Goal: Communication & Community: Share content

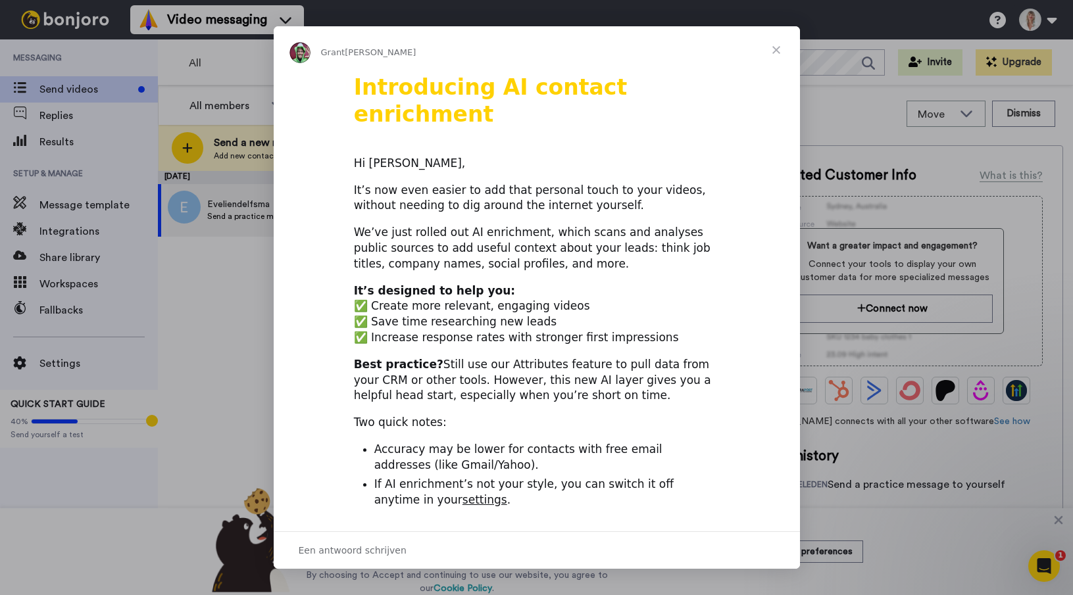
click at [777, 49] on span "Sluiten" at bounding box center [775, 49] width 47 height 47
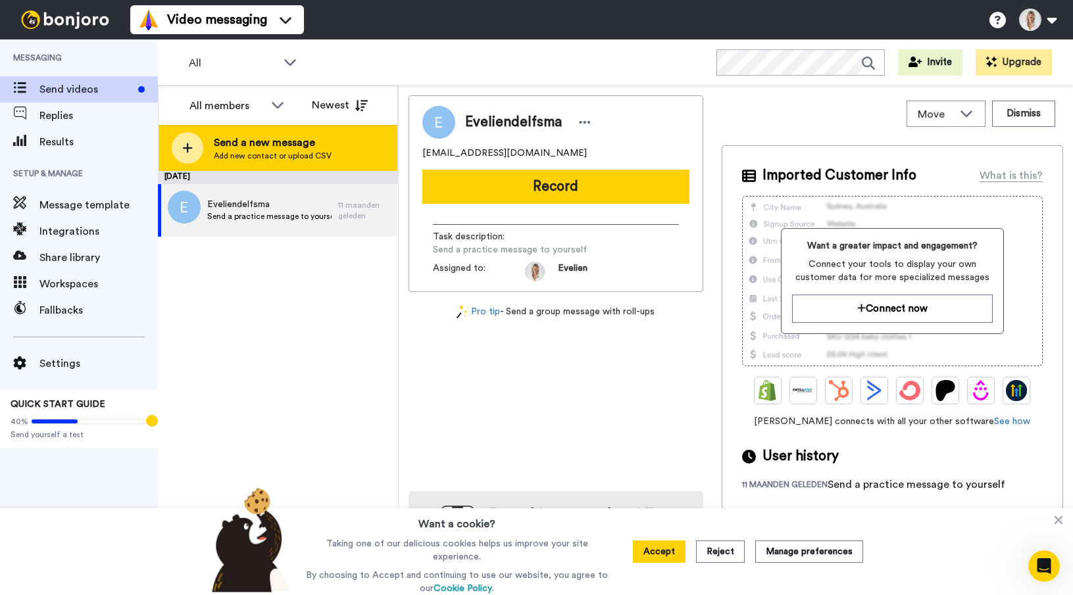
click at [287, 141] on span "Send a new message" at bounding box center [273, 143] width 118 height 16
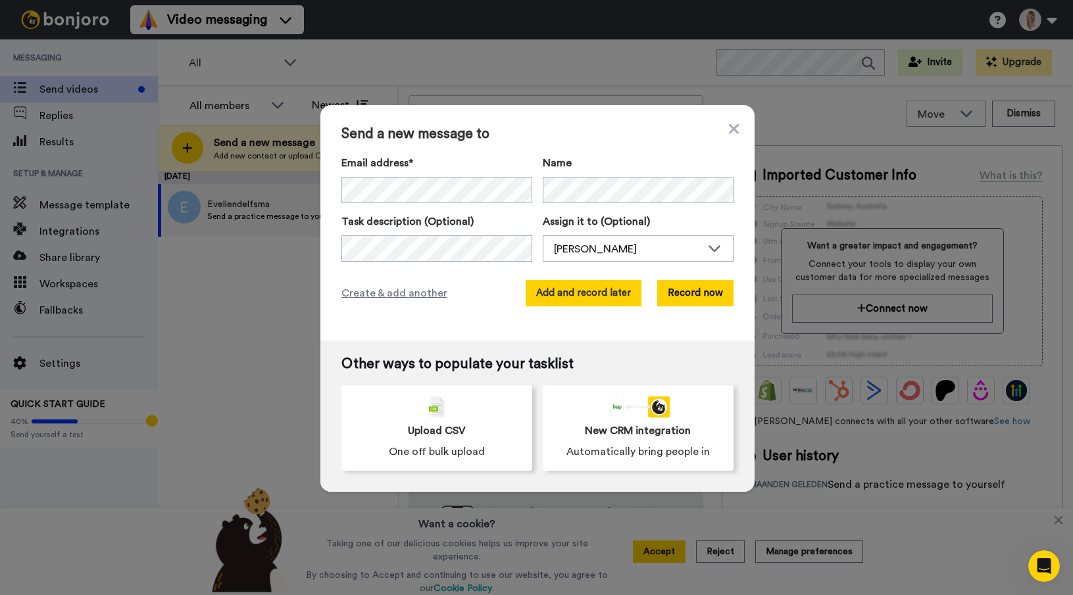
click at [558, 291] on button "Add and record later" at bounding box center [583, 293] width 116 height 26
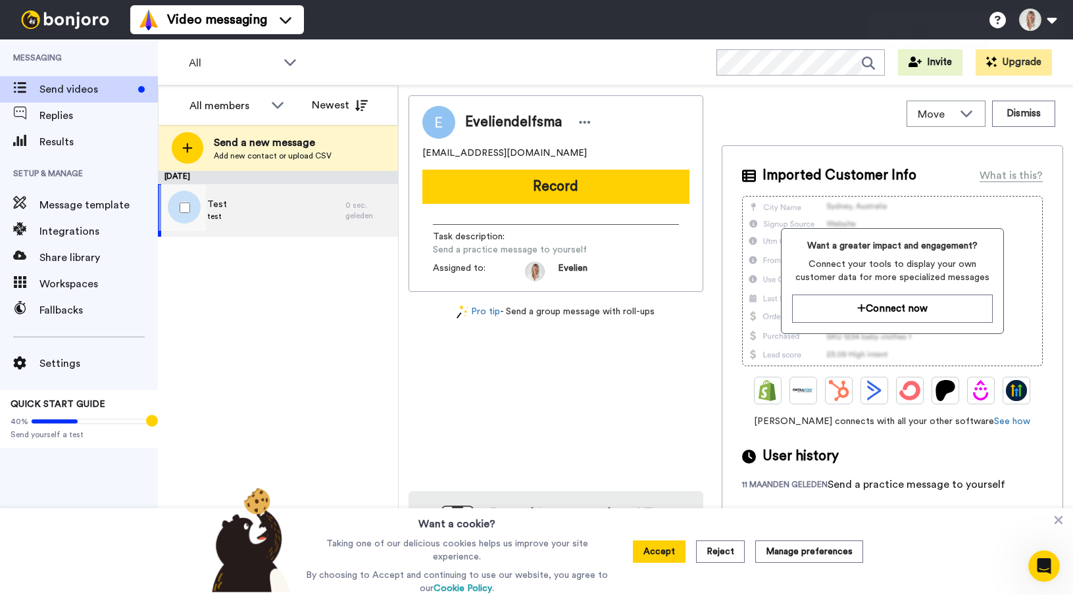
click at [329, 214] on div "Test test" at bounding box center [251, 210] width 187 height 53
click at [591, 125] on icon at bounding box center [585, 122] width 12 height 13
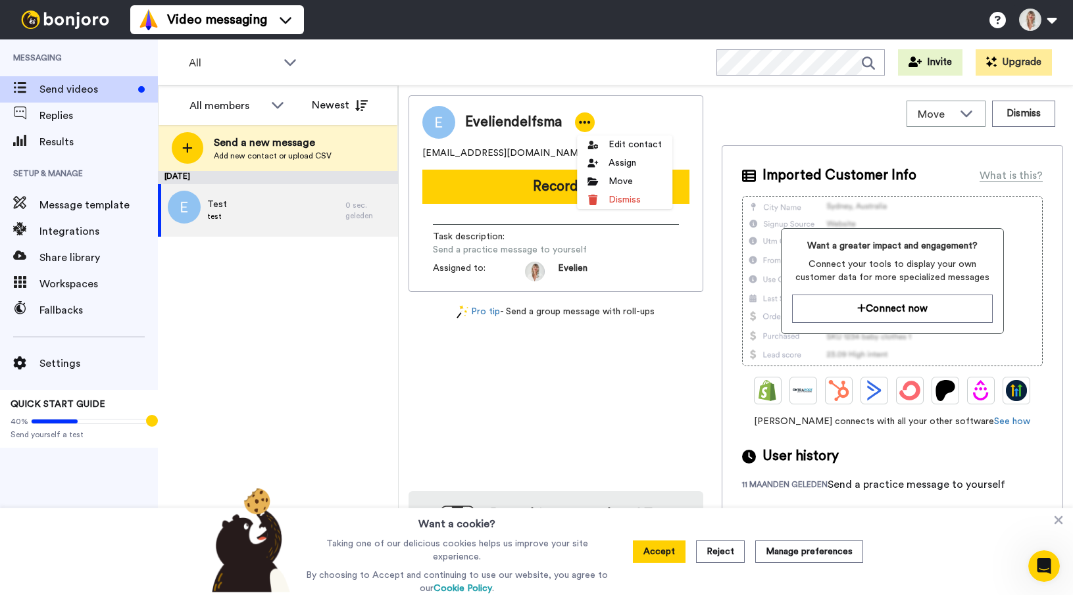
click at [591, 125] on icon at bounding box center [585, 122] width 12 height 13
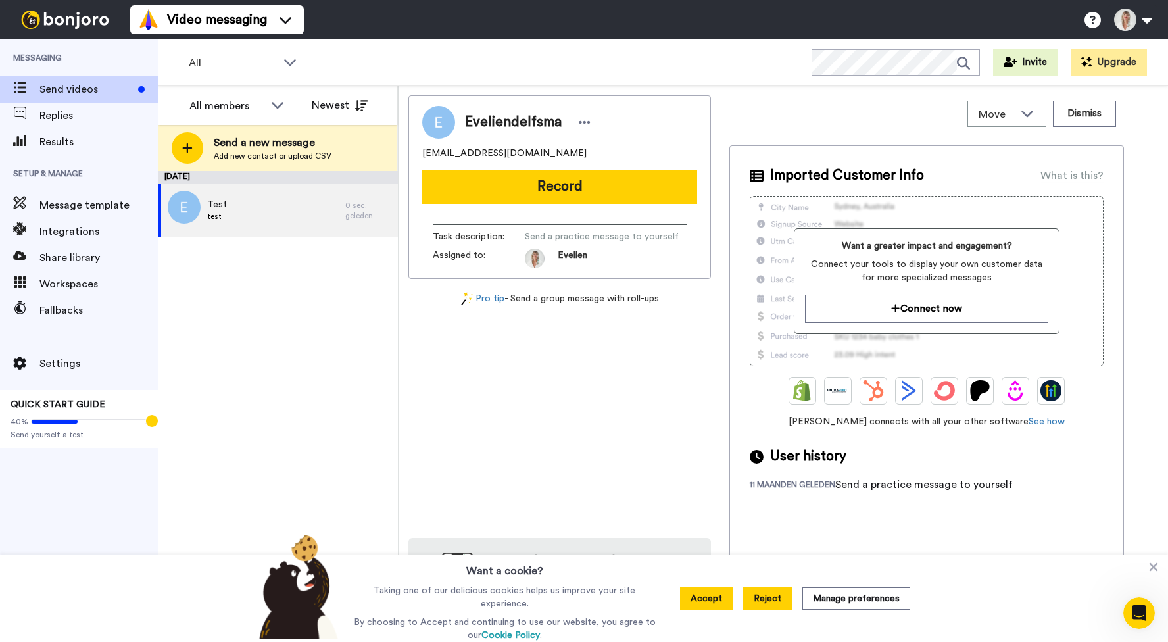
click at [775, 595] on button "Reject" at bounding box center [767, 598] width 49 height 22
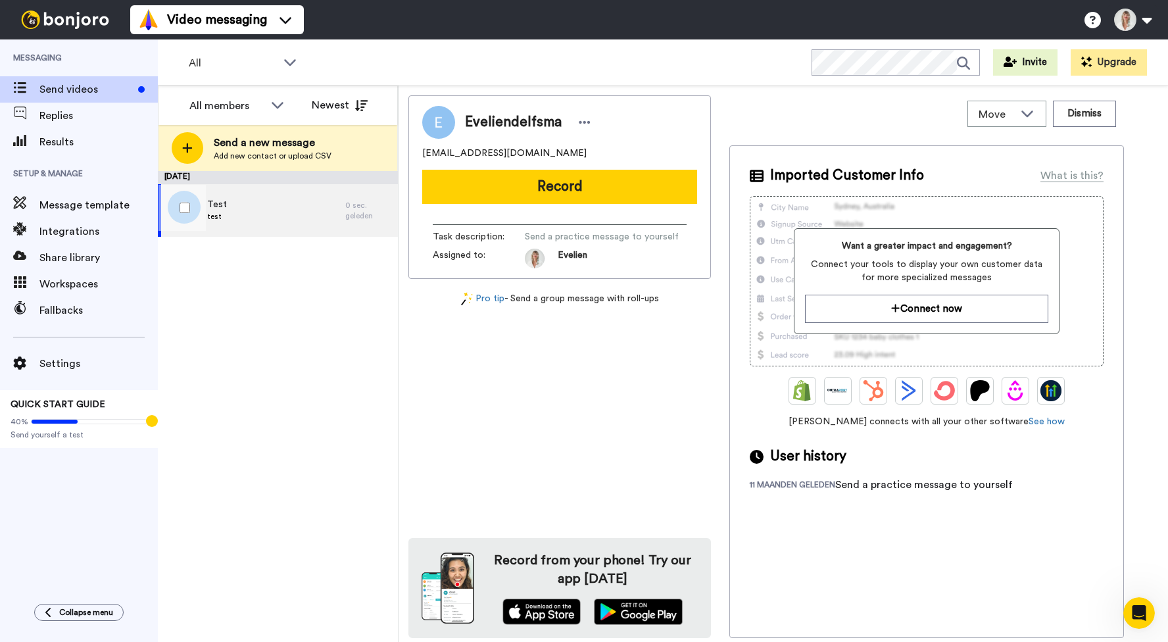
click at [246, 222] on div "Test test" at bounding box center [251, 210] width 187 height 53
click at [265, 212] on div "Test test" at bounding box center [251, 210] width 187 height 53
click at [322, 208] on div "Test test" at bounding box center [251, 210] width 187 height 53
click at [1058, 180] on div "What is this?" at bounding box center [1071, 176] width 63 height 16
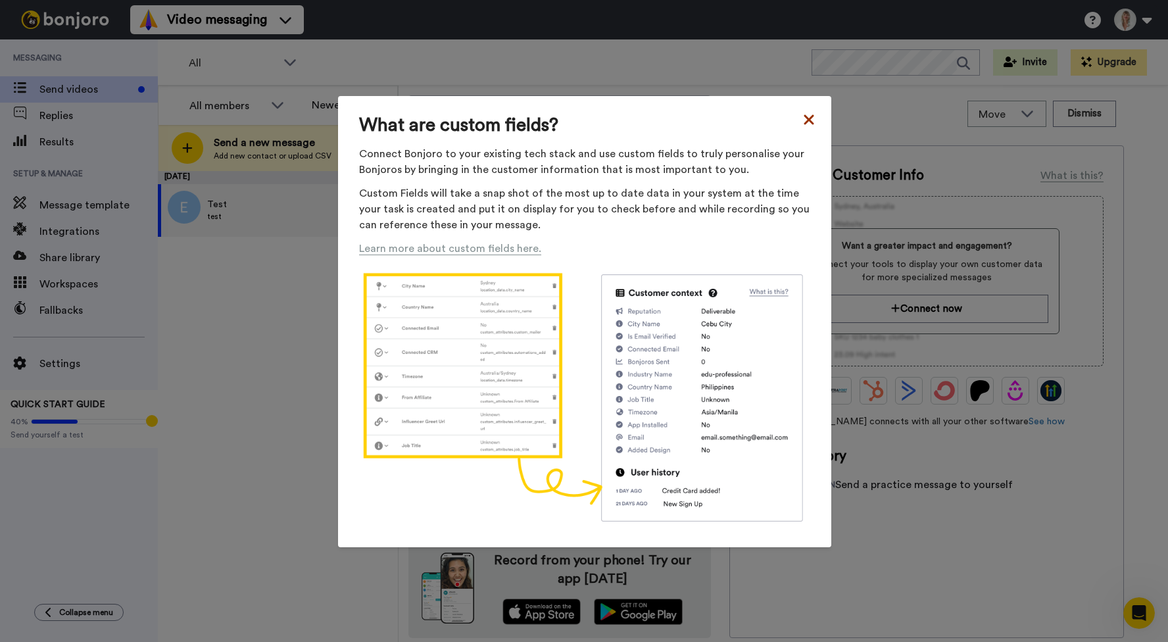
click at [808, 117] on icon at bounding box center [809, 120] width 10 height 10
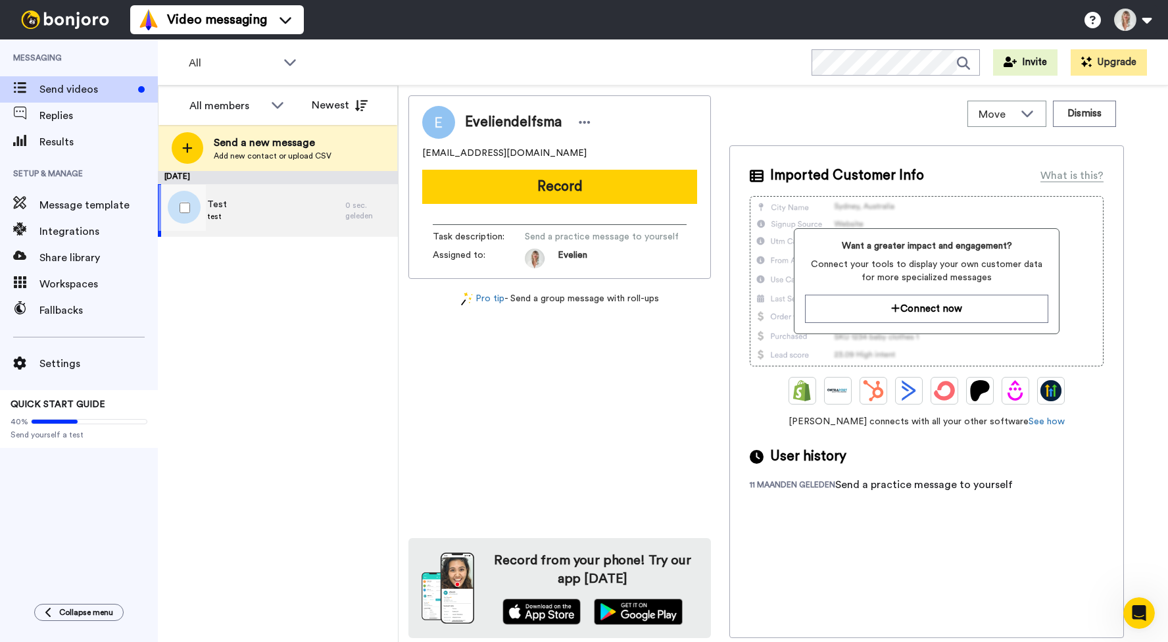
click at [218, 208] on span "Test" at bounding box center [217, 204] width 20 height 13
click at [586, 123] on icon at bounding box center [584, 122] width 11 height 3
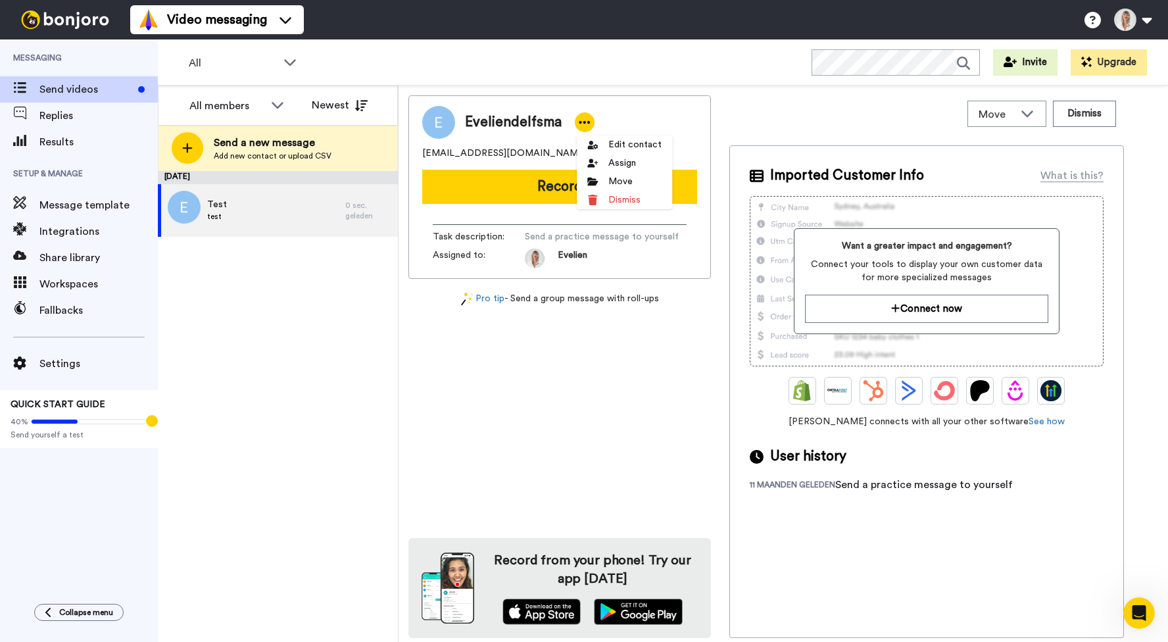
click at [586, 123] on icon at bounding box center [584, 122] width 11 height 3
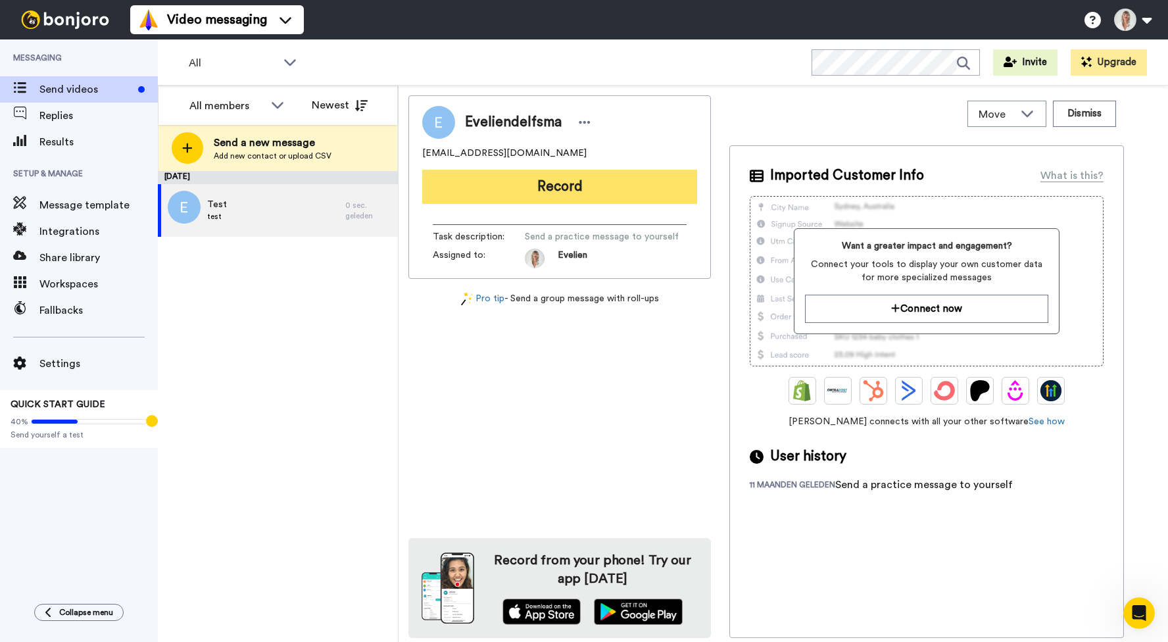
click at [549, 188] on button "Record" at bounding box center [559, 187] width 275 height 34
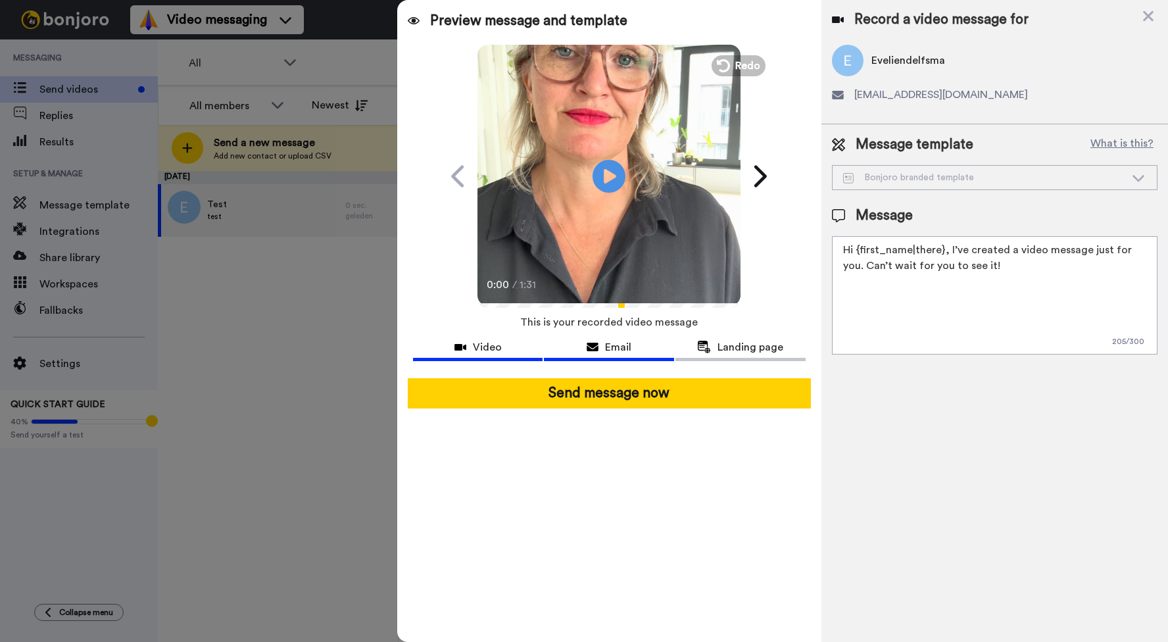
click at [616, 345] on span "Email" at bounding box center [618, 347] width 26 height 16
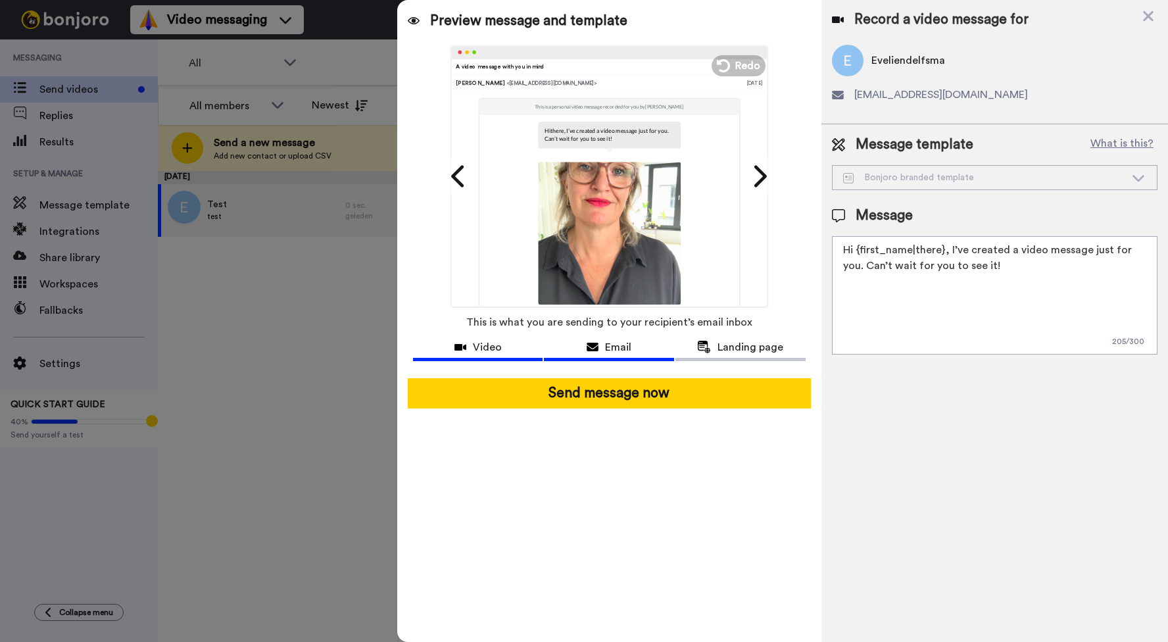
click at [512, 341] on div "Video" at bounding box center [478, 347] width 130 height 16
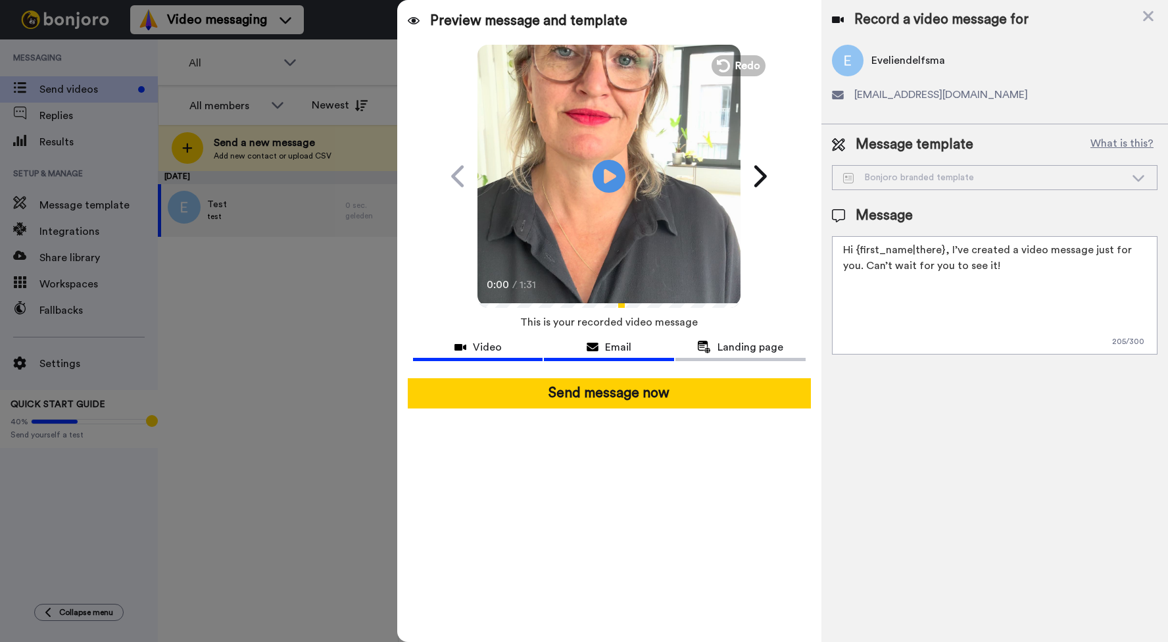
click at [610, 341] on span "Email" at bounding box center [618, 347] width 26 height 16
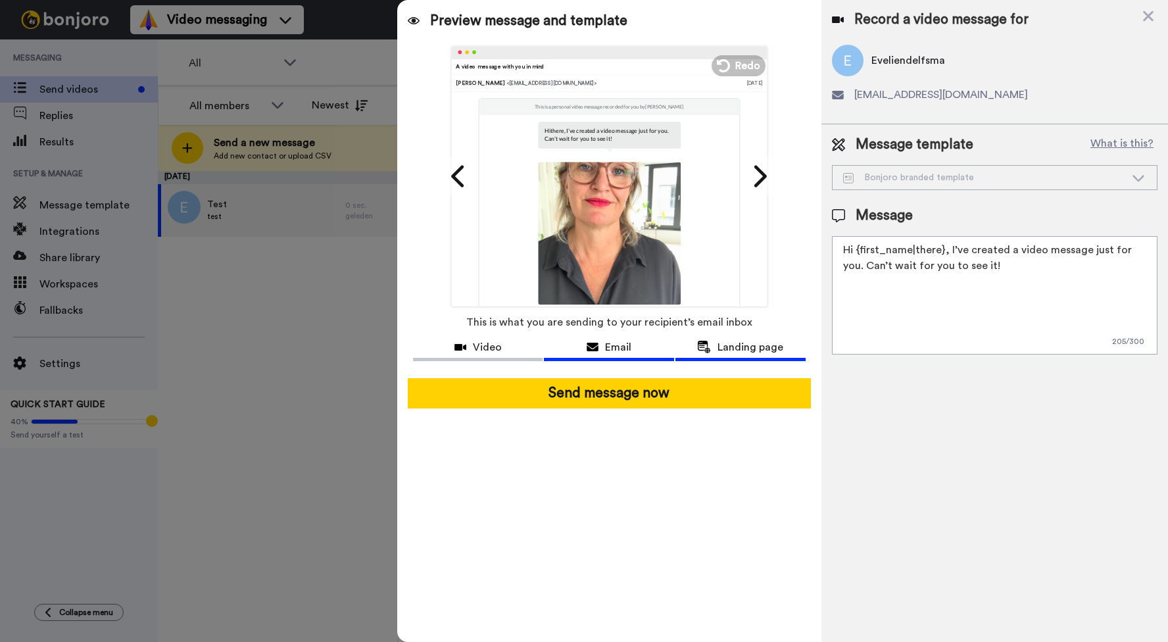
click at [753, 340] on span "Landing page" at bounding box center [751, 347] width 66 height 16
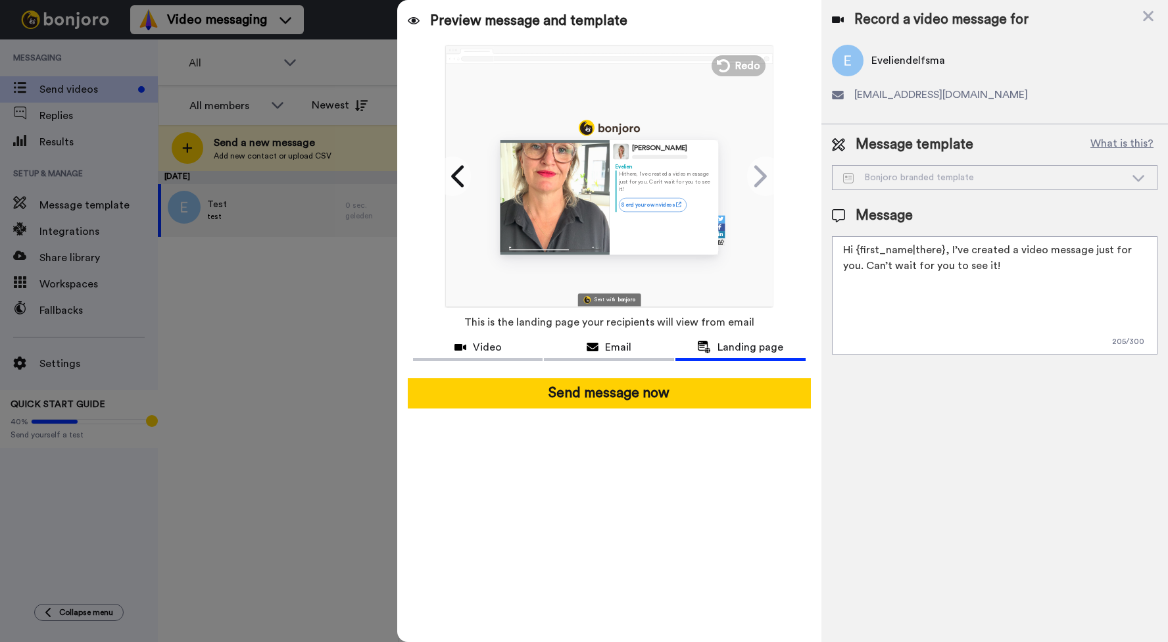
click at [992, 174] on div "Bonjoro branded template" at bounding box center [984, 177] width 282 height 13
click at [1072, 174] on icon at bounding box center [1139, 177] width 16 height 13
click at [1072, 145] on button "What is this?" at bounding box center [1121, 145] width 71 height 20
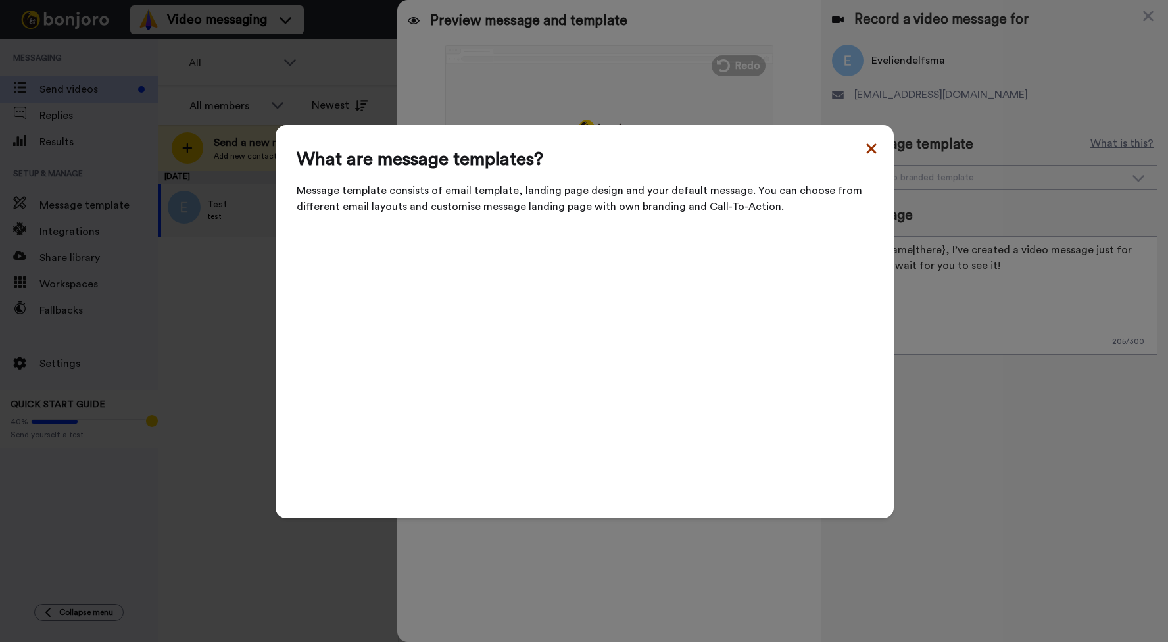
click at [873, 153] on icon at bounding box center [871, 148] width 10 height 10
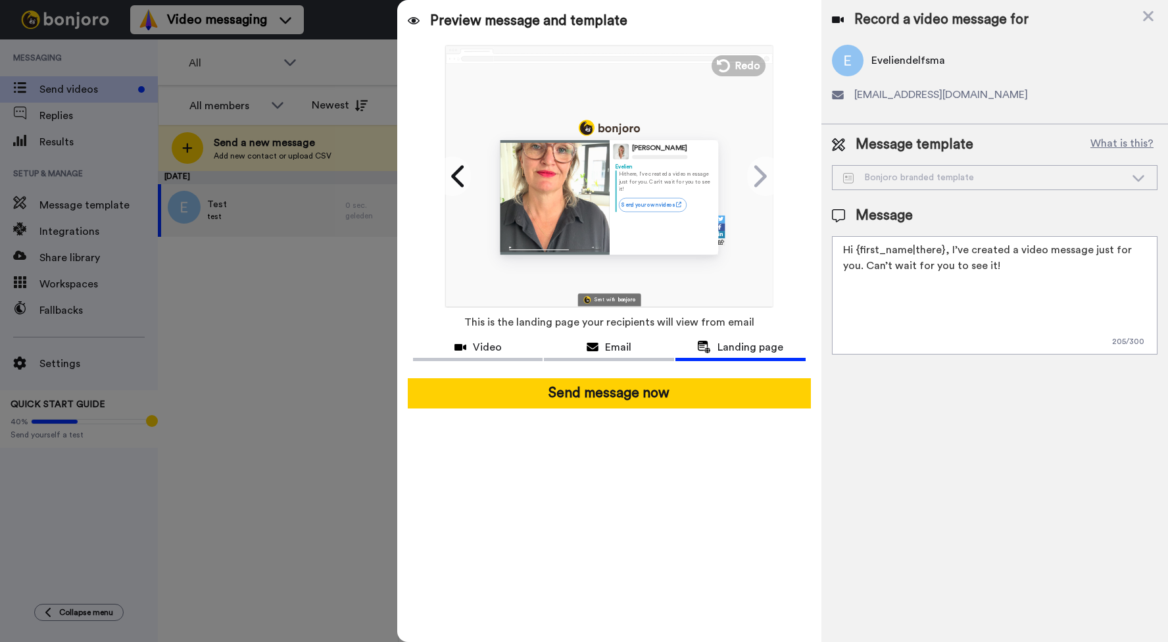
click at [913, 180] on div "Bonjoro branded template" at bounding box center [984, 177] width 282 height 13
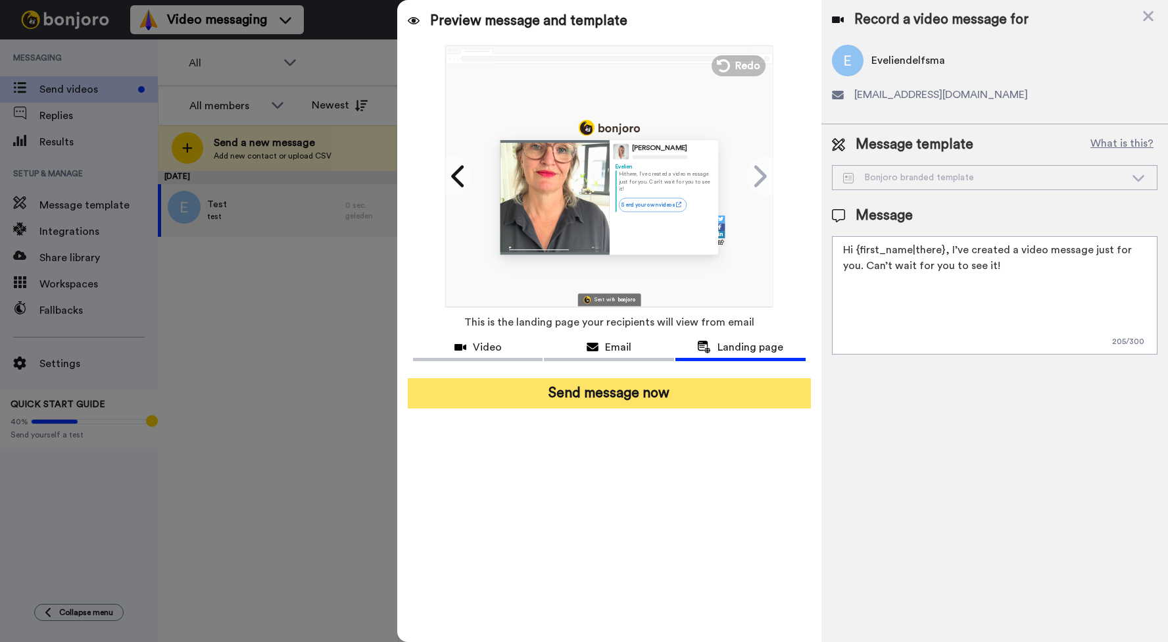
click at [597, 389] on button "Send message now" at bounding box center [609, 393] width 403 height 30
